Goal: Task Accomplishment & Management: Complete application form

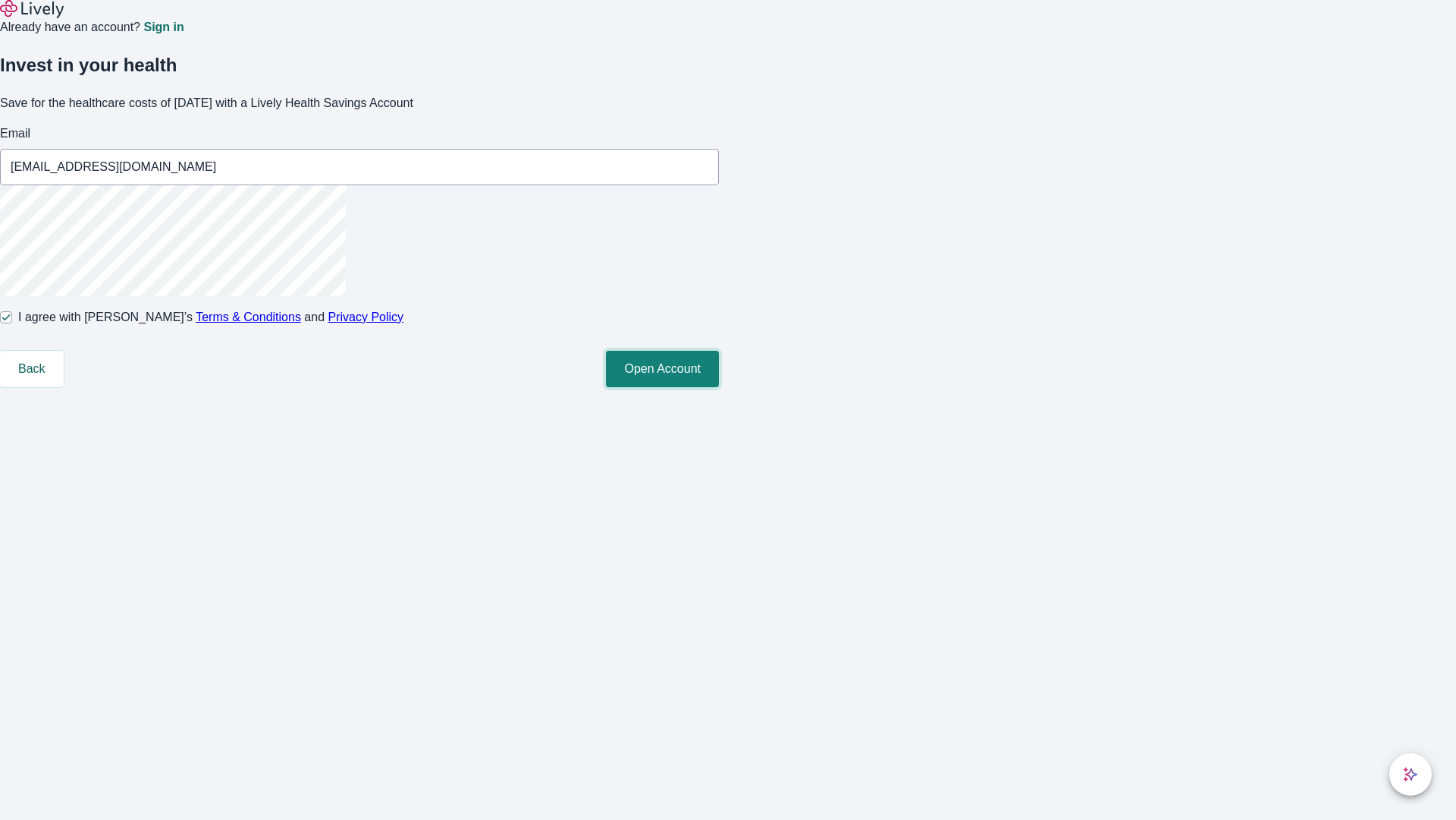
click at [719, 387] on button "Open Account" at bounding box center [662, 368] width 113 height 37
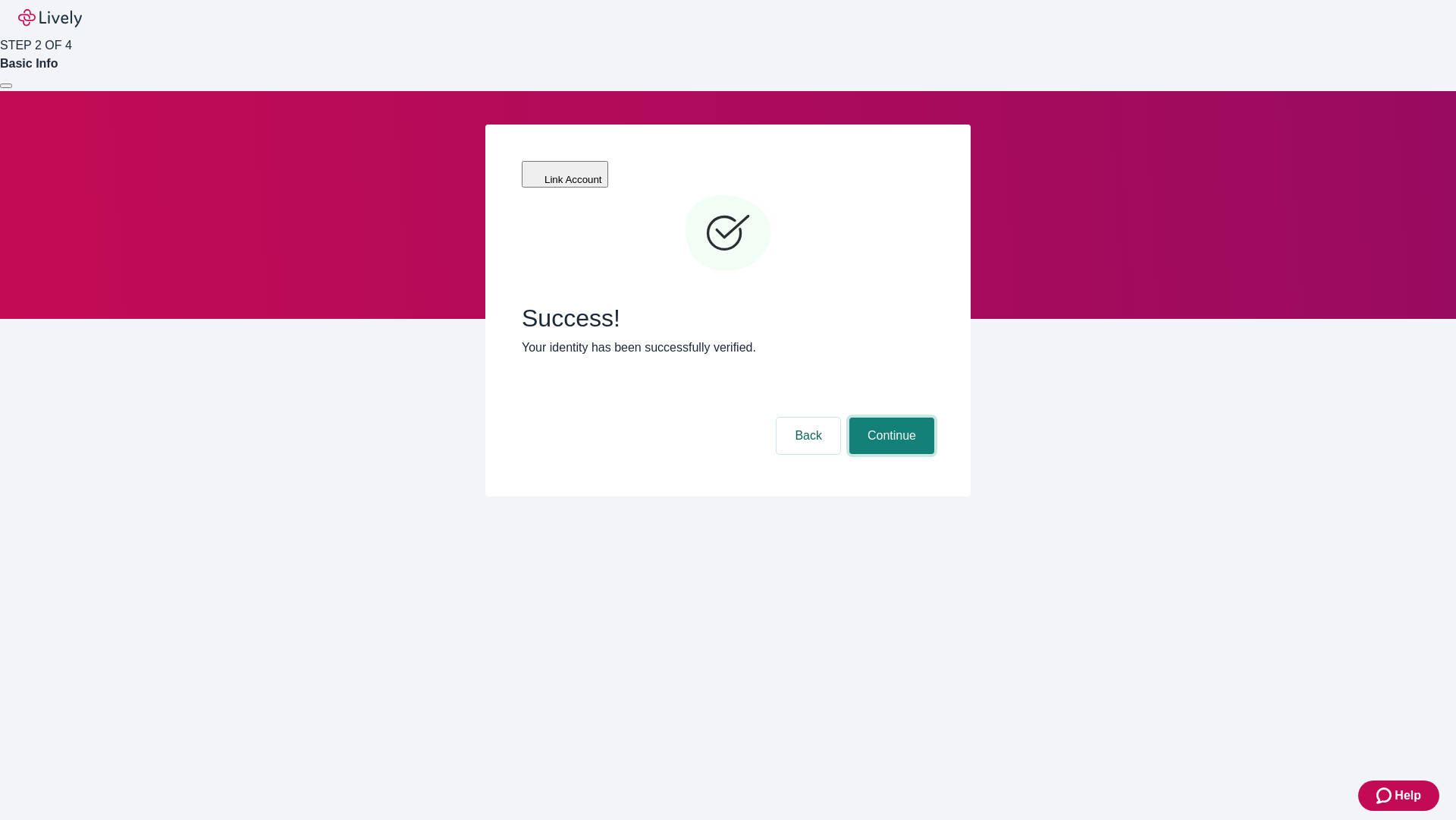
click at [889, 418] on button "Continue" at bounding box center [892, 436] width 85 height 37
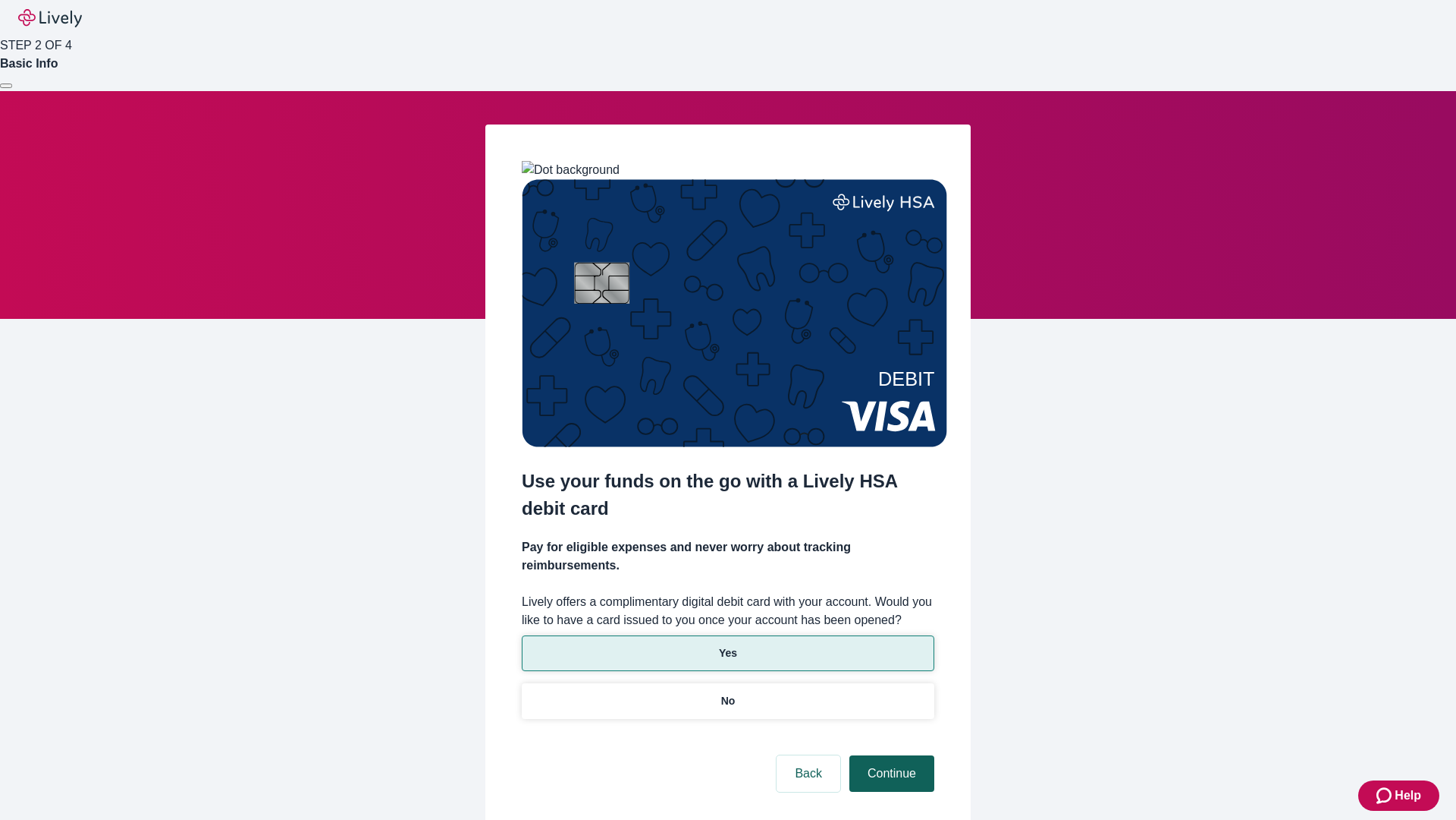
click at [728, 645] on p "Yes" at bounding box center [728, 653] width 18 height 16
click at [889, 755] on button "Continue" at bounding box center [892, 773] width 85 height 37
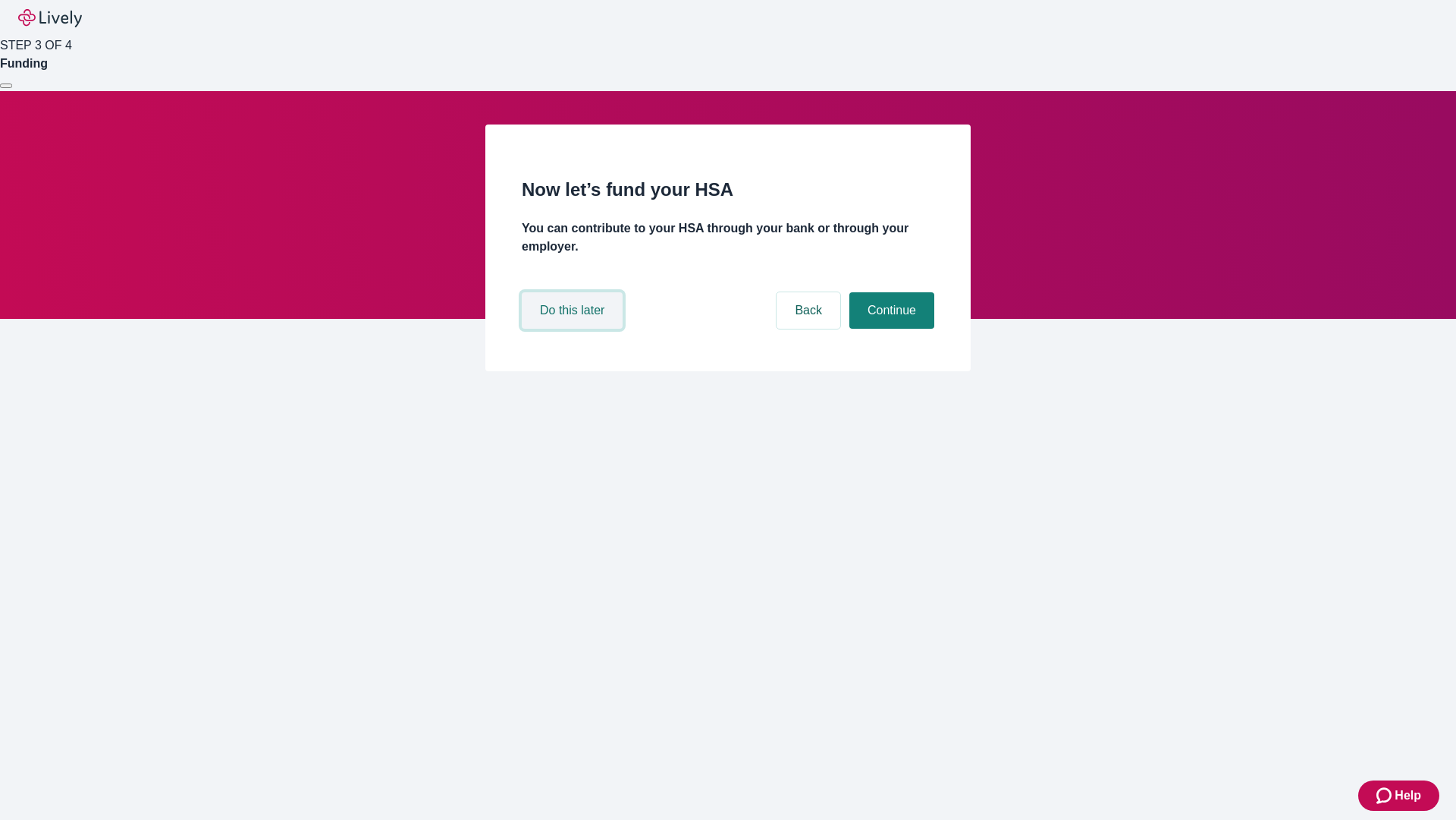
click at [574, 329] on button "Do this later" at bounding box center [573, 310] width 101 height 37
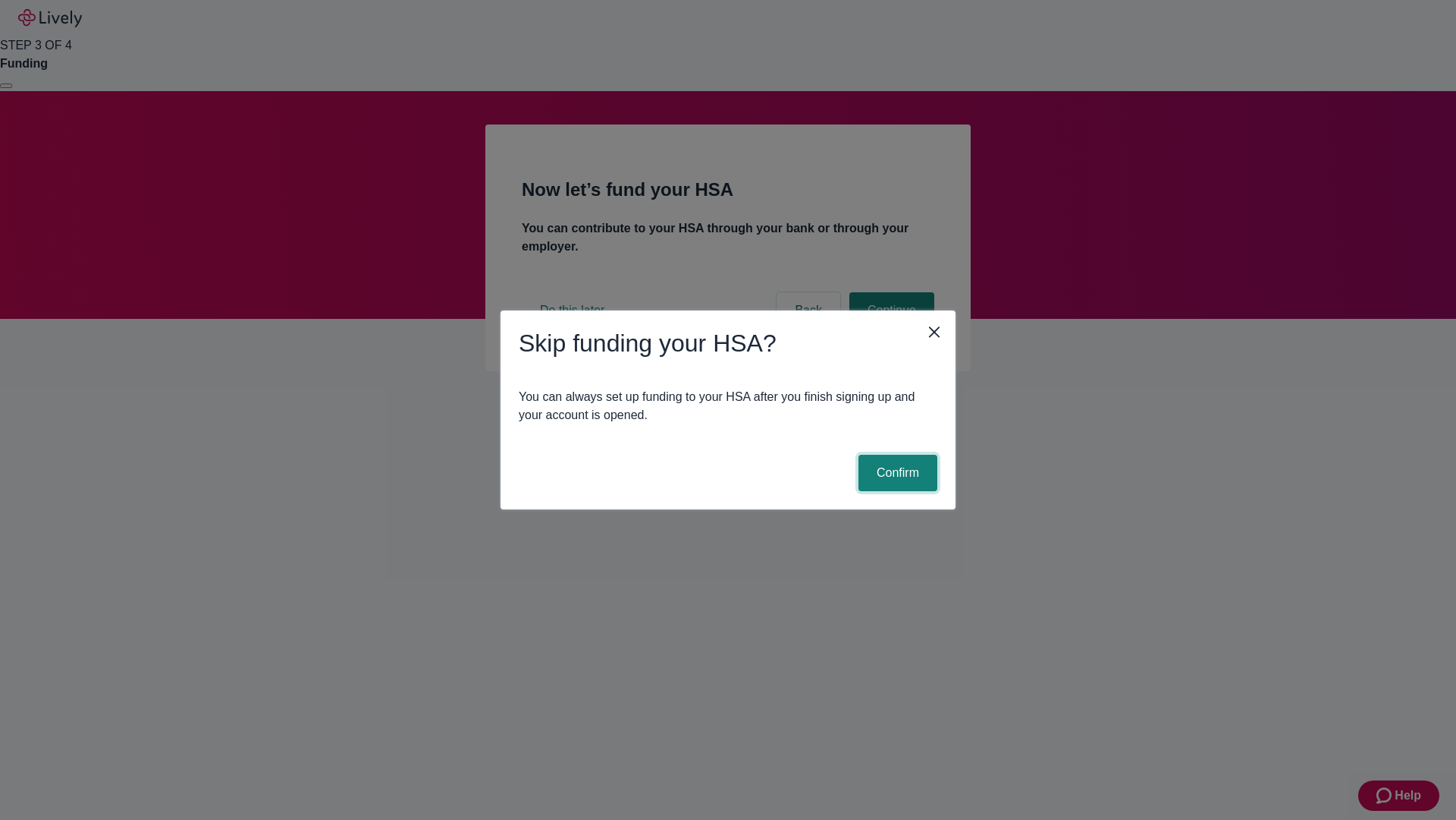
click at [895, 473] on button "Confirm" at bounding box center [898, 472] width 79 height 37
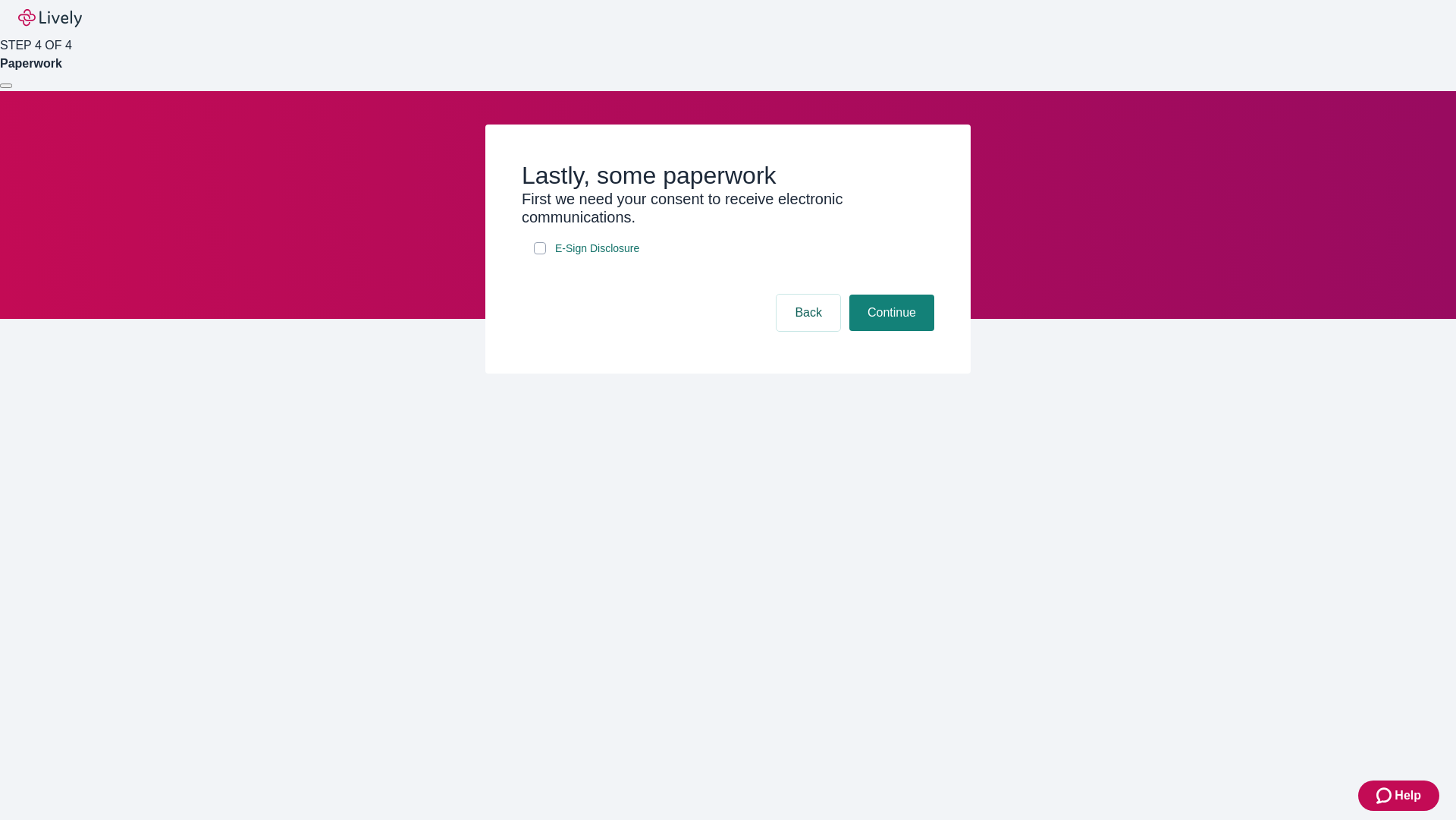
click at [540, 254] on input "E-Sign Disclosure" at bounding box center [540, 248] width 12 height 12
checkbox input "true"
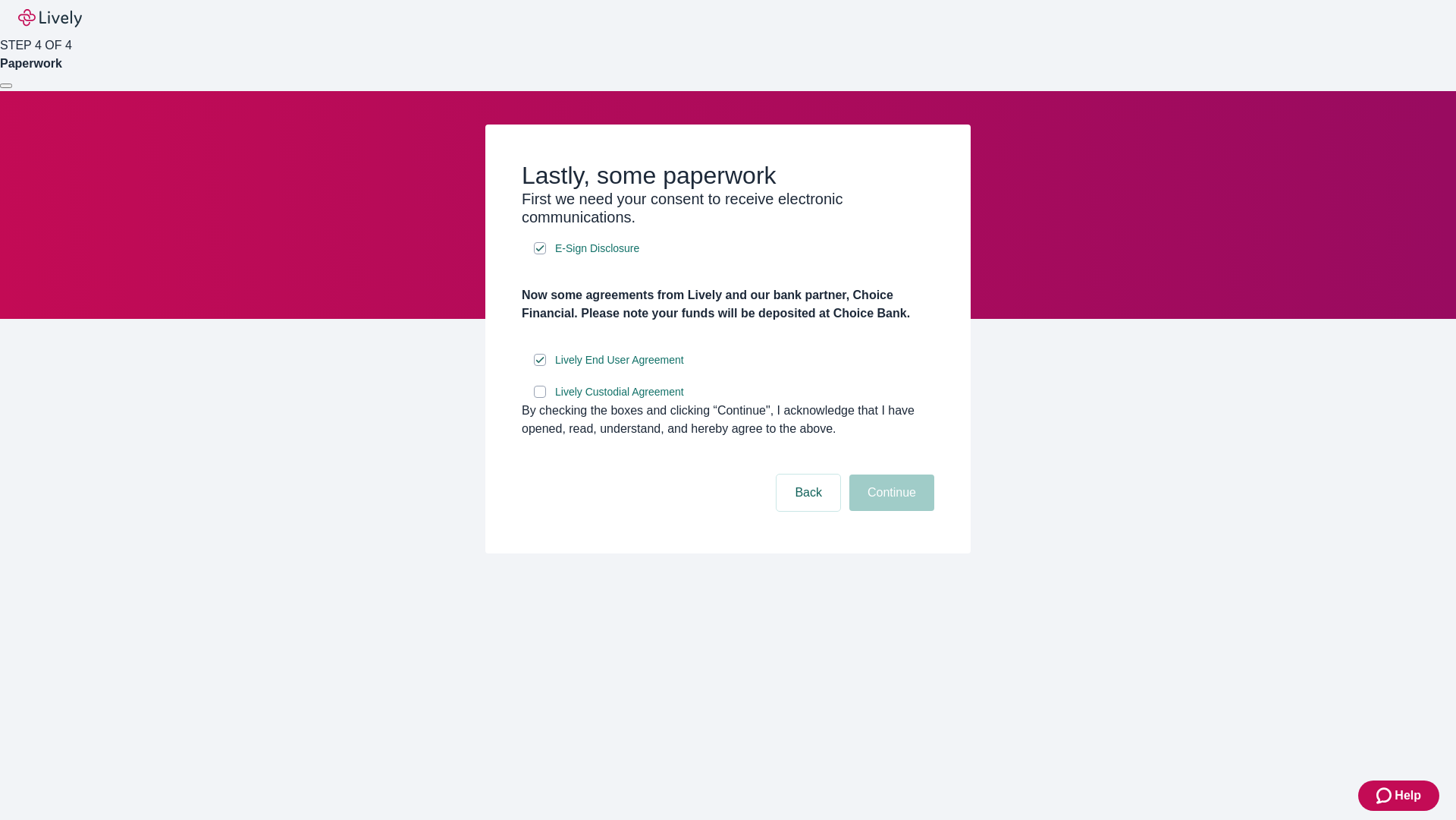
click at [540, 398] on input "Lively Custodial Agreement" at bounding box center [540, 391] width 12 height 12
checkbox input "true"
click at [889, 511] on button "Continue" at bounding box center [892, 492] width 85 height 37
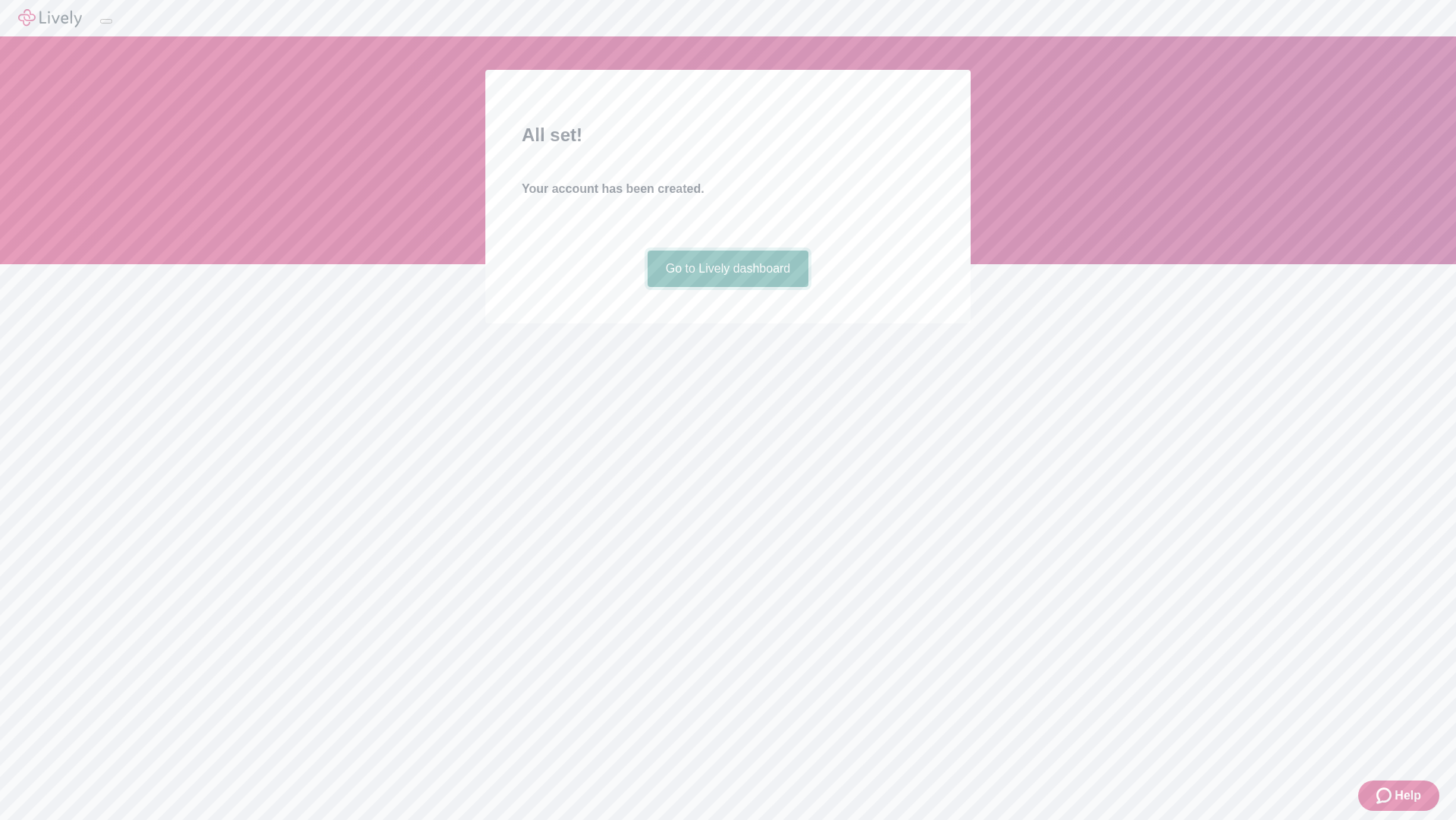
click at [728, 287] on link "Go to Lively dashboard" at bounding box center [728, 269] width 162 height 37
